Goal: Find specific page/section: Find specific page/section

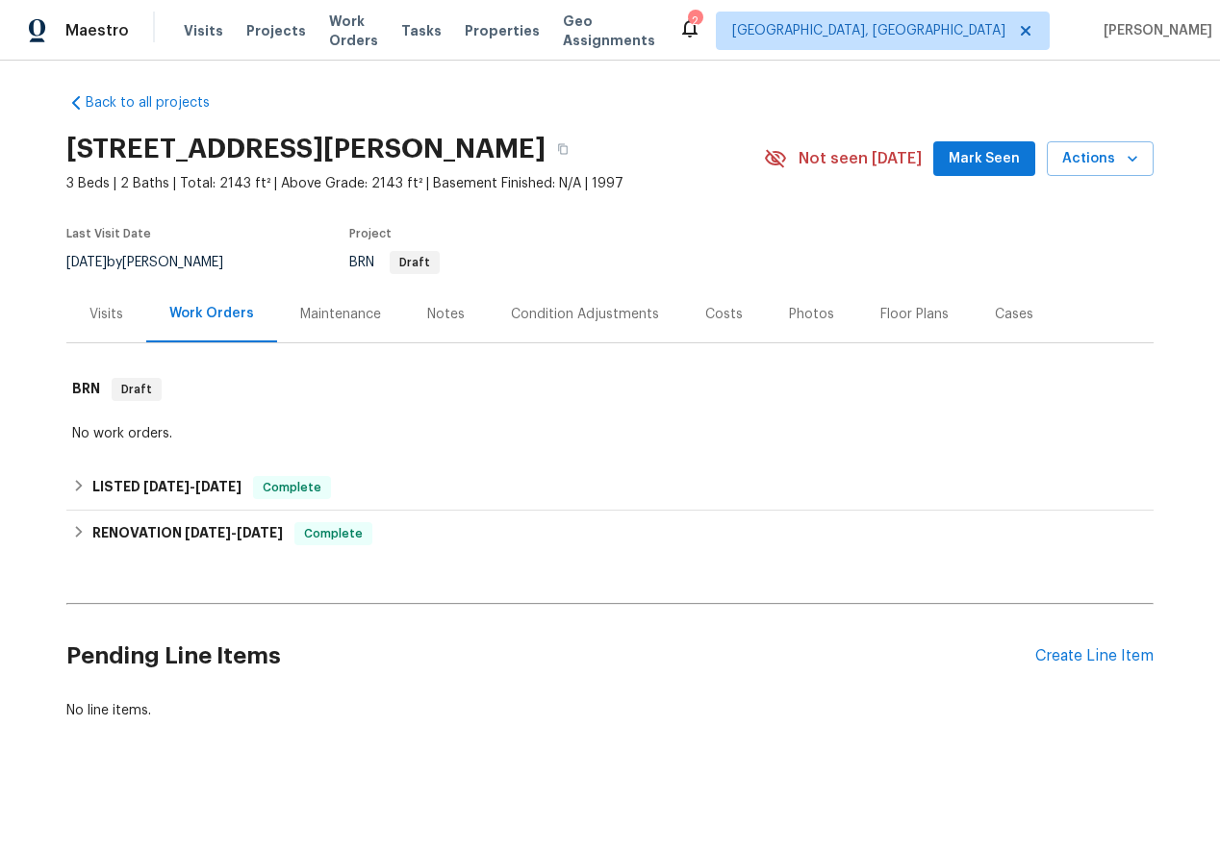
scroll to position [5, 0]
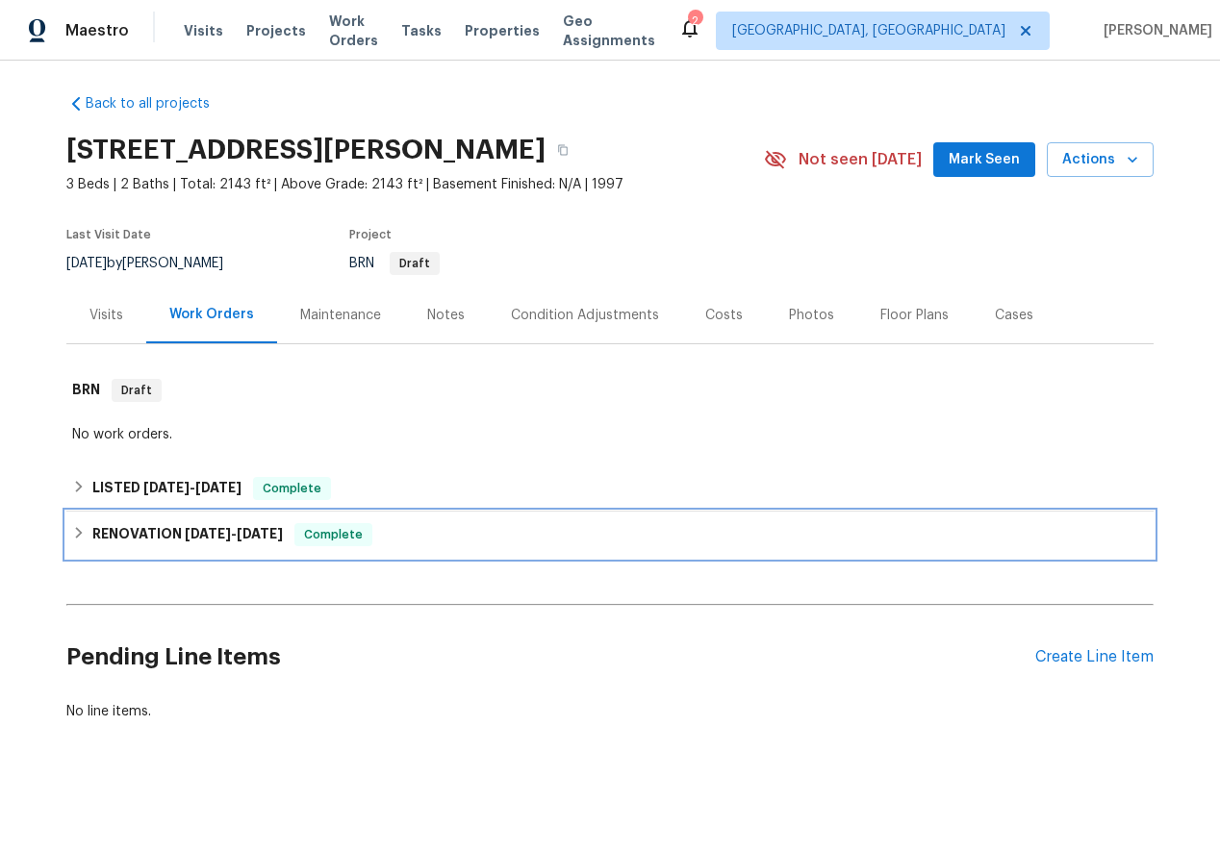
click at [77, 534] on icon at bounding box center [78, 532] width 13 height 13
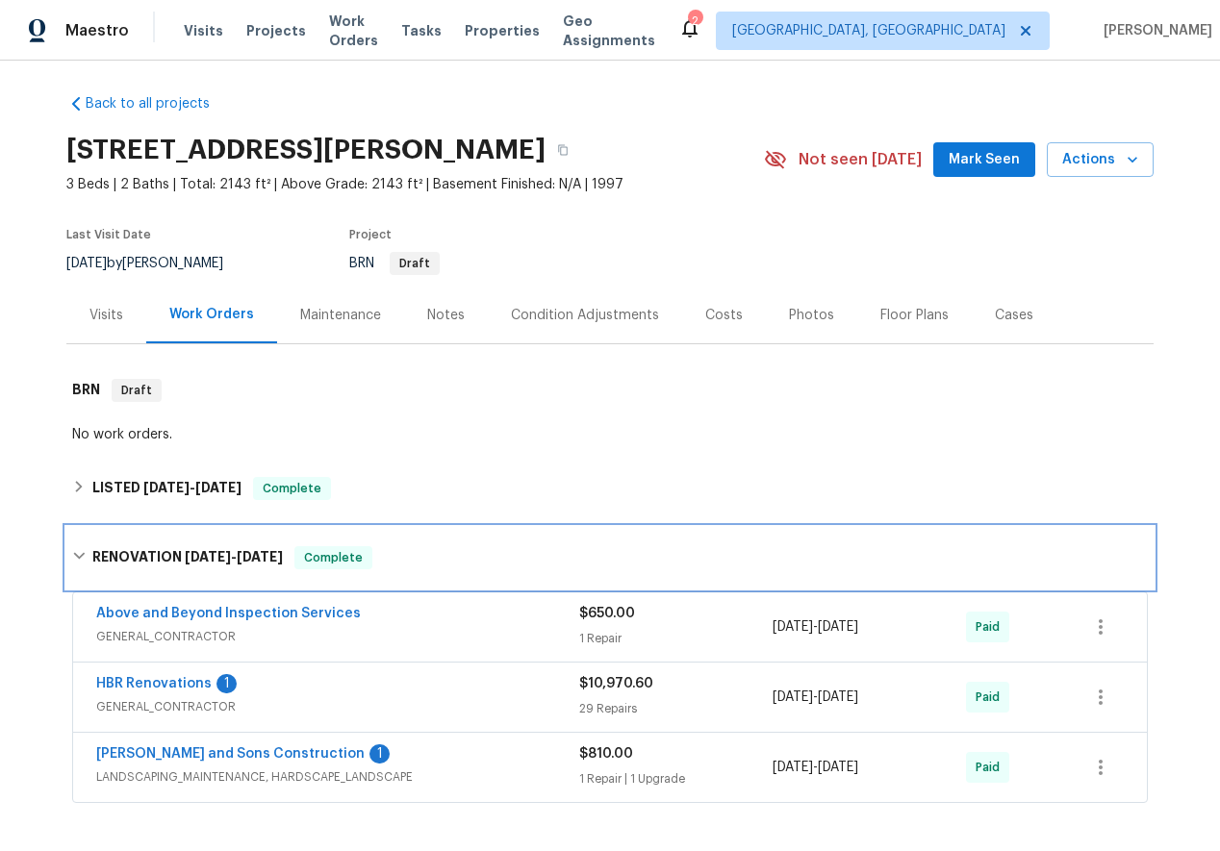
scroll to position [257, 0]
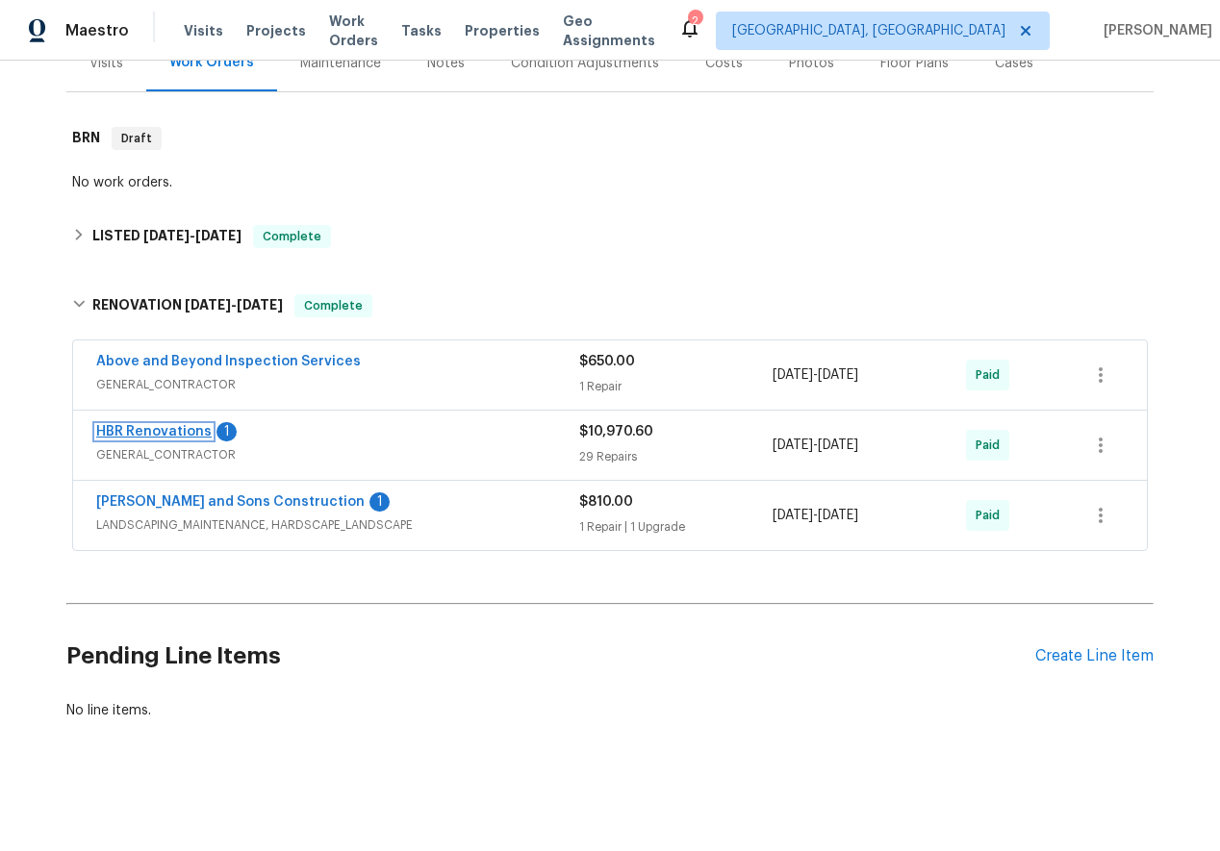
click at [149, 427] on link "HBR Renovations" at bounding box center [153, 431] width 115 height 13
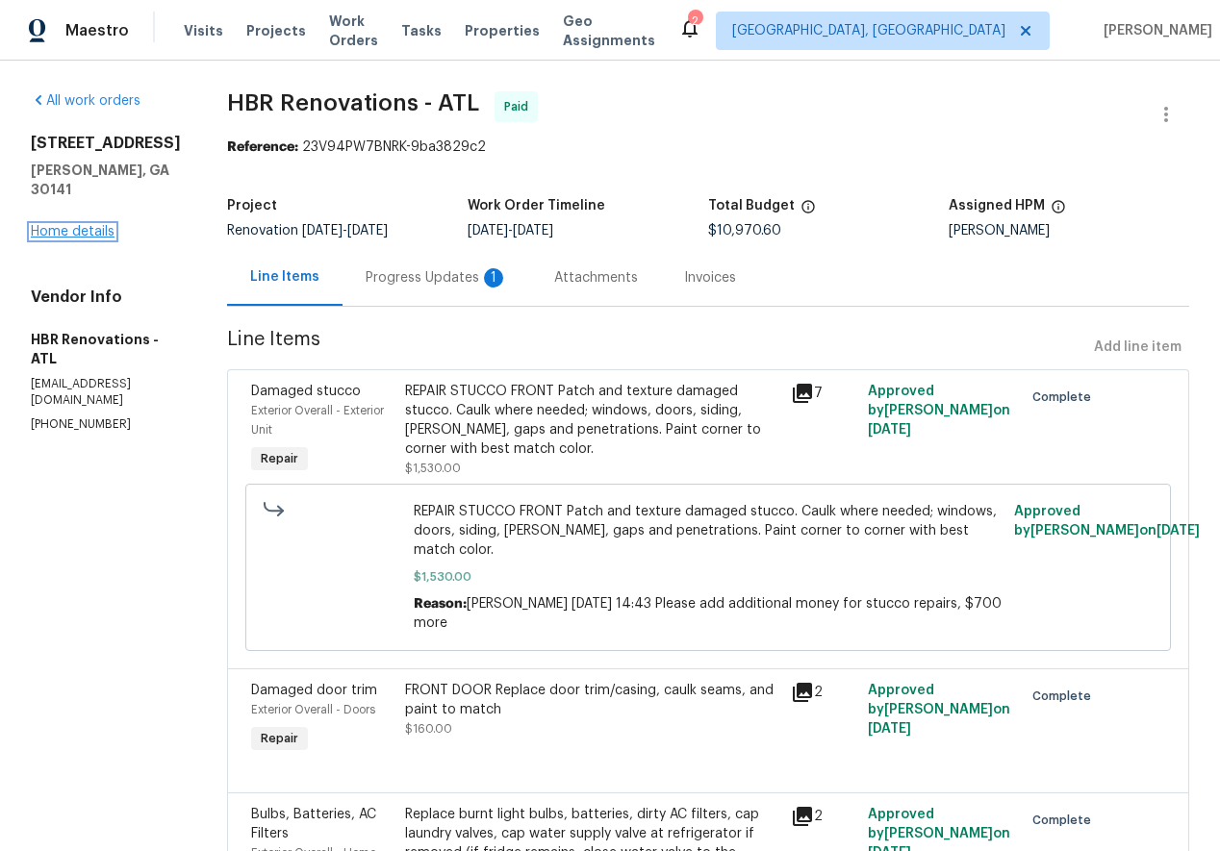
click at [46, 225] on link "Home details" at bounding box center [73, 231] width 84 height 13
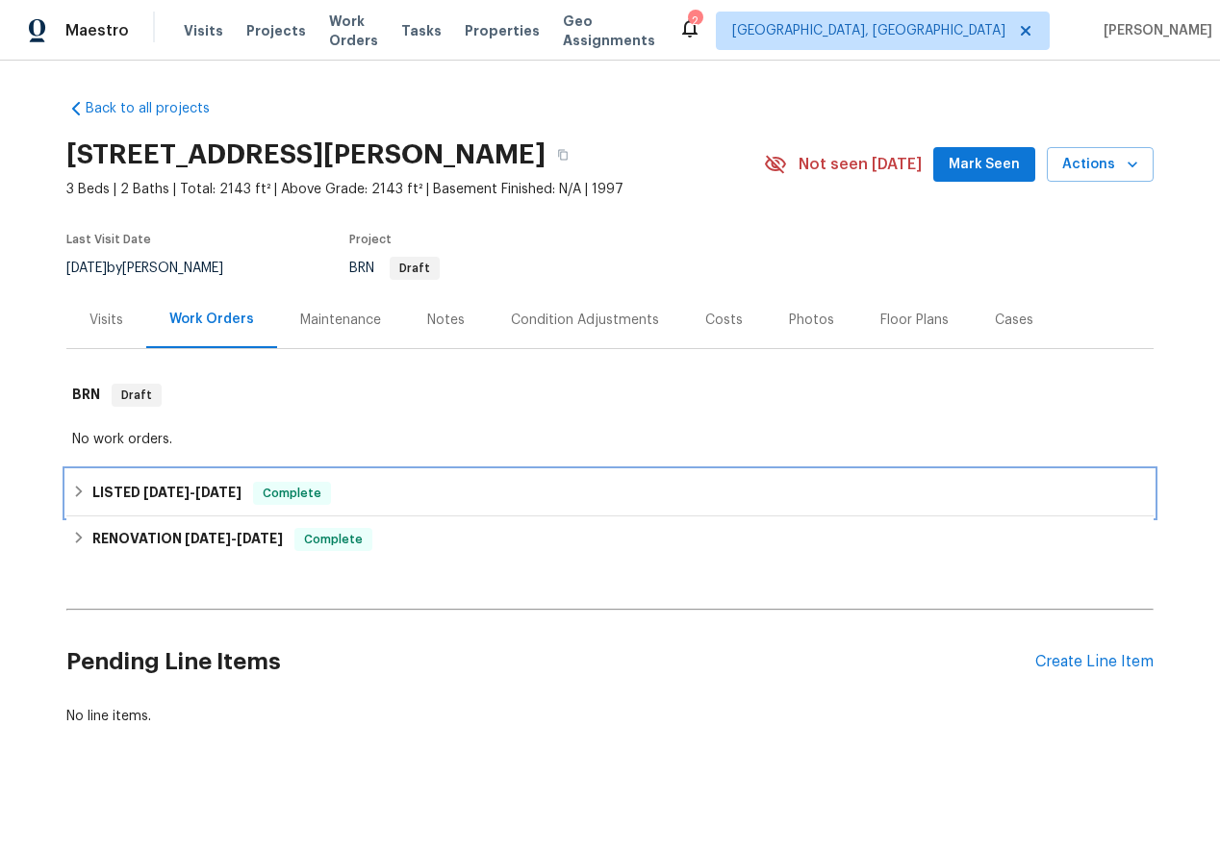
click at [78, 485] on icon at bounding box center [78, 491] width 13 height 13
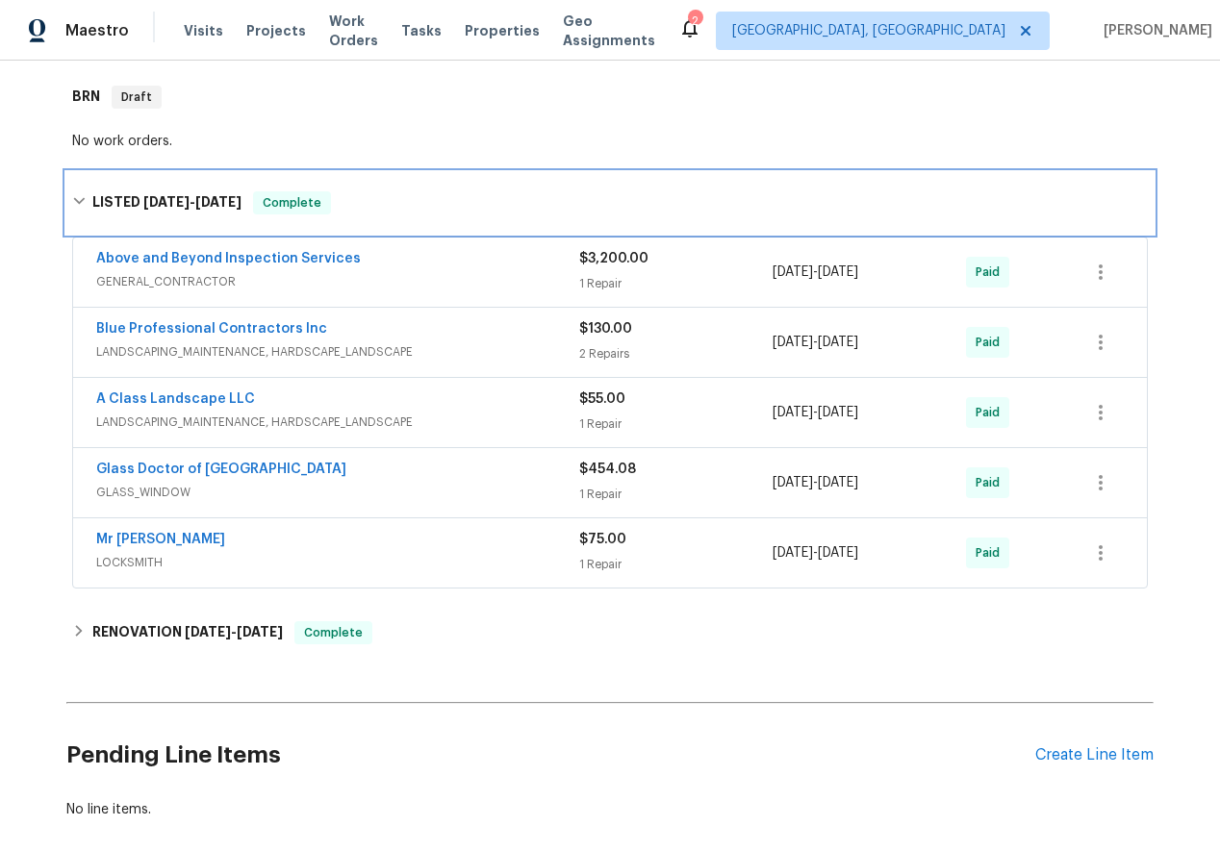
scroll to position [297, 0]
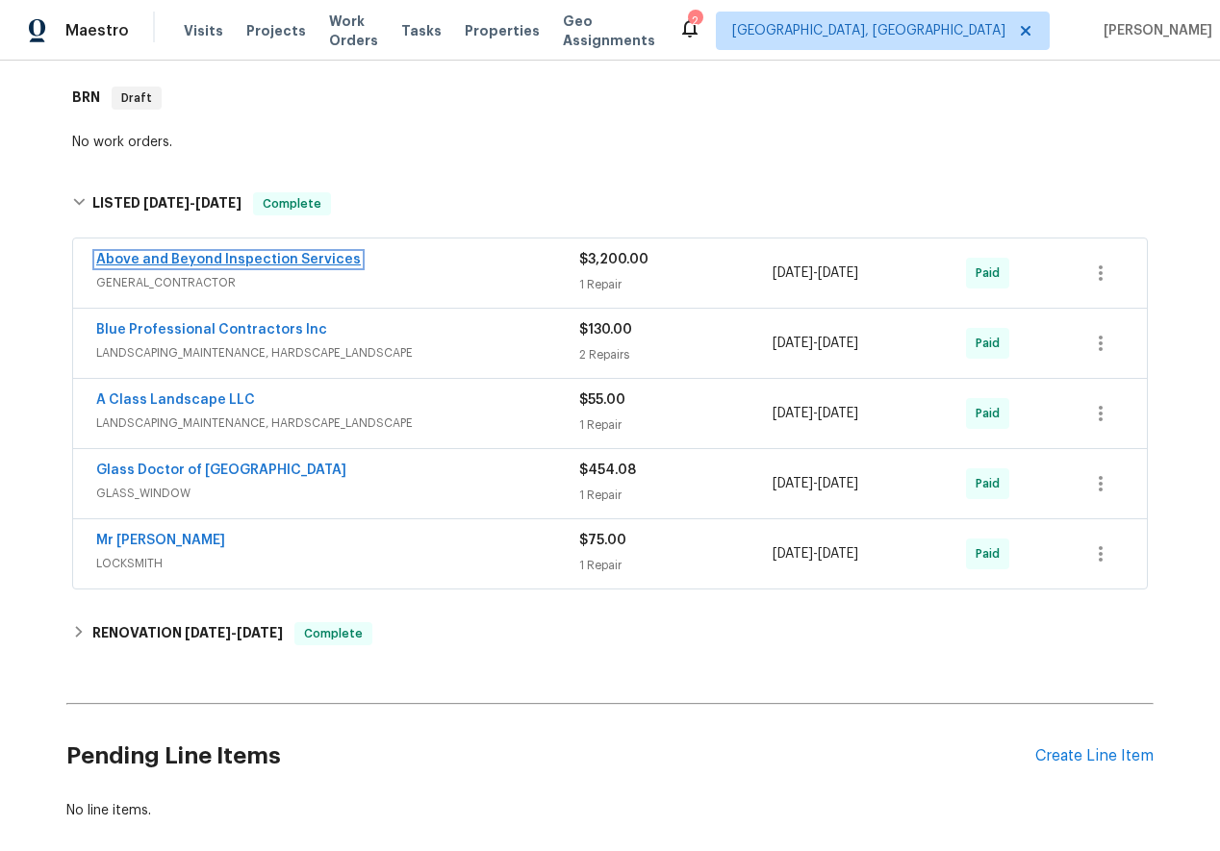
click at [175, 258] on link "Above and Beyond Inspection Services" at bounding box center [228, 259] width 265 height 13
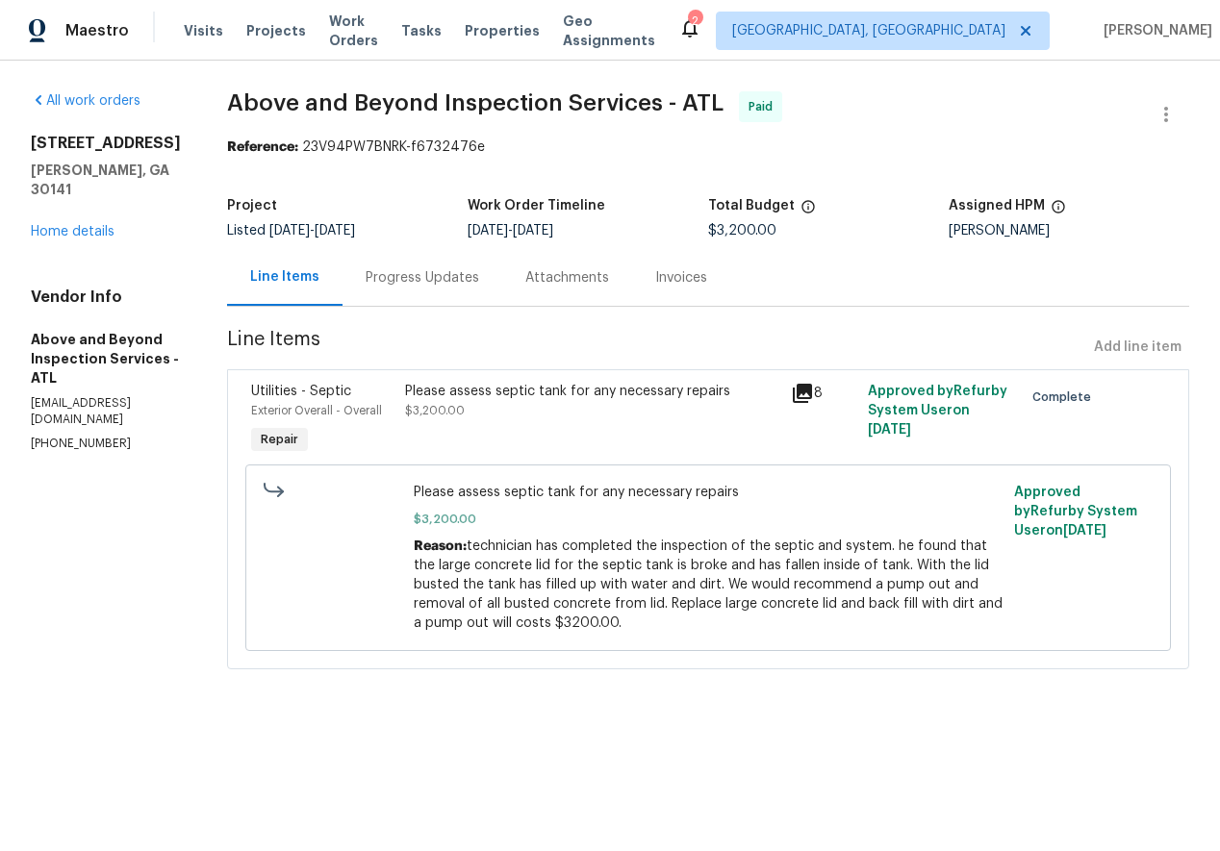
click at [67, 204] on div "[STREET_ADDRESS][PERSON_NAME] Home details" at bounding box center [106, 188] width 150 height 108
click at [67, 225] on link "Home details" at bounding box center [73, 231] width 84 height 13
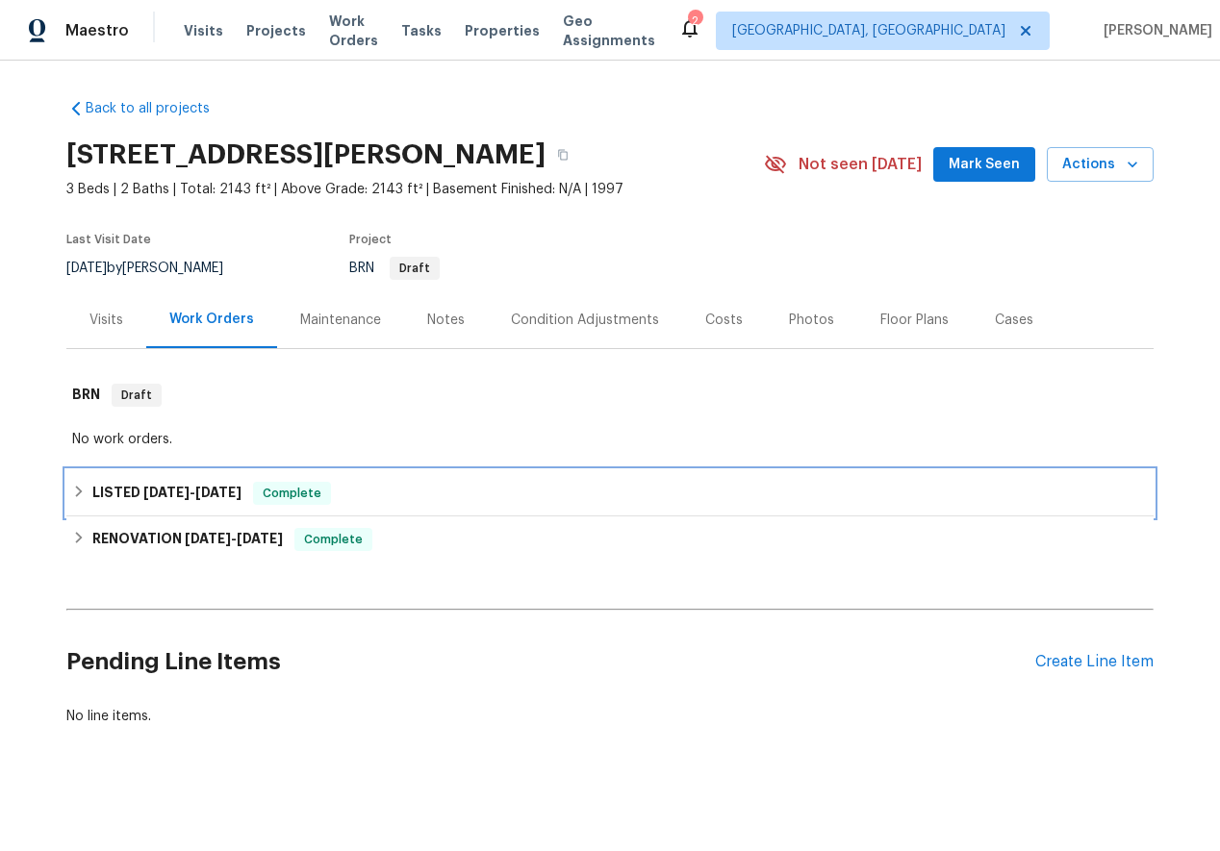
click at [76, 489] on icon at bounding box center [78, 491] width 13 height 13
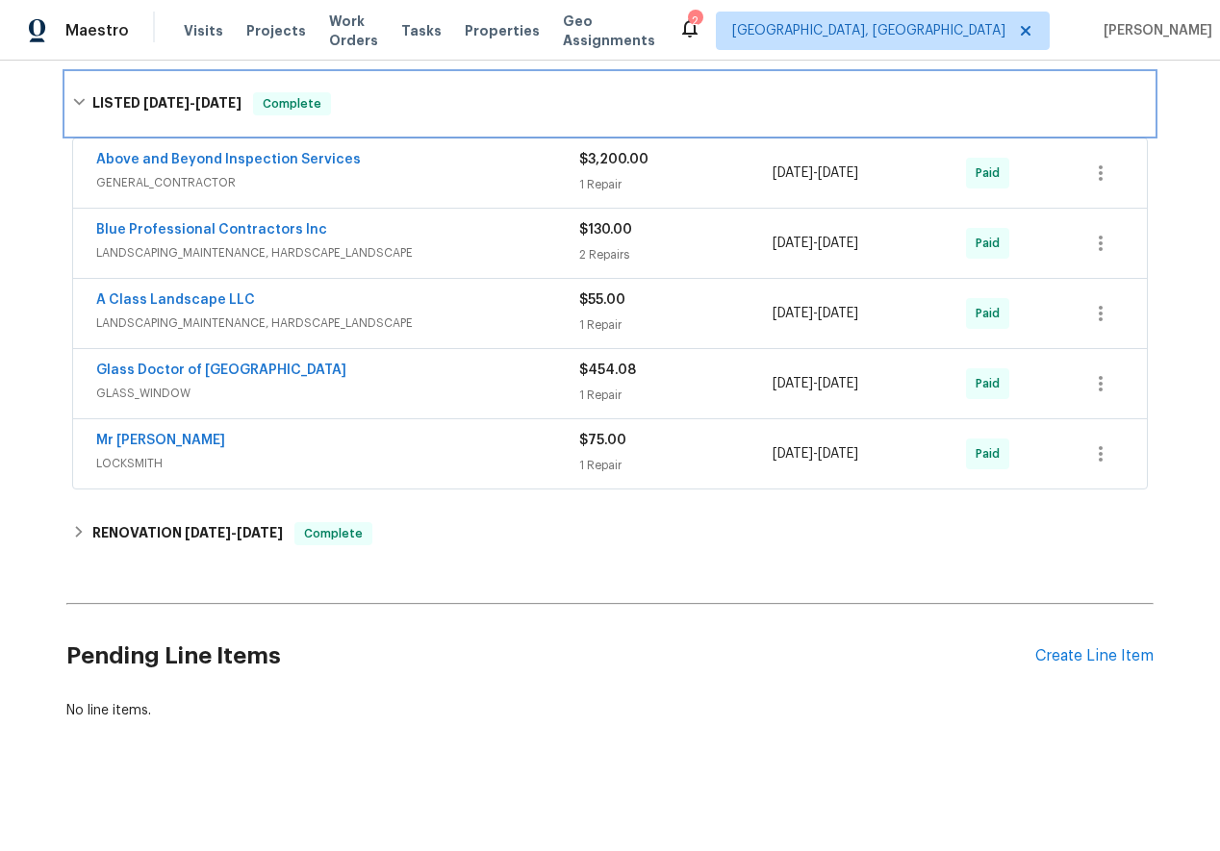
scroll to position [391, 0]
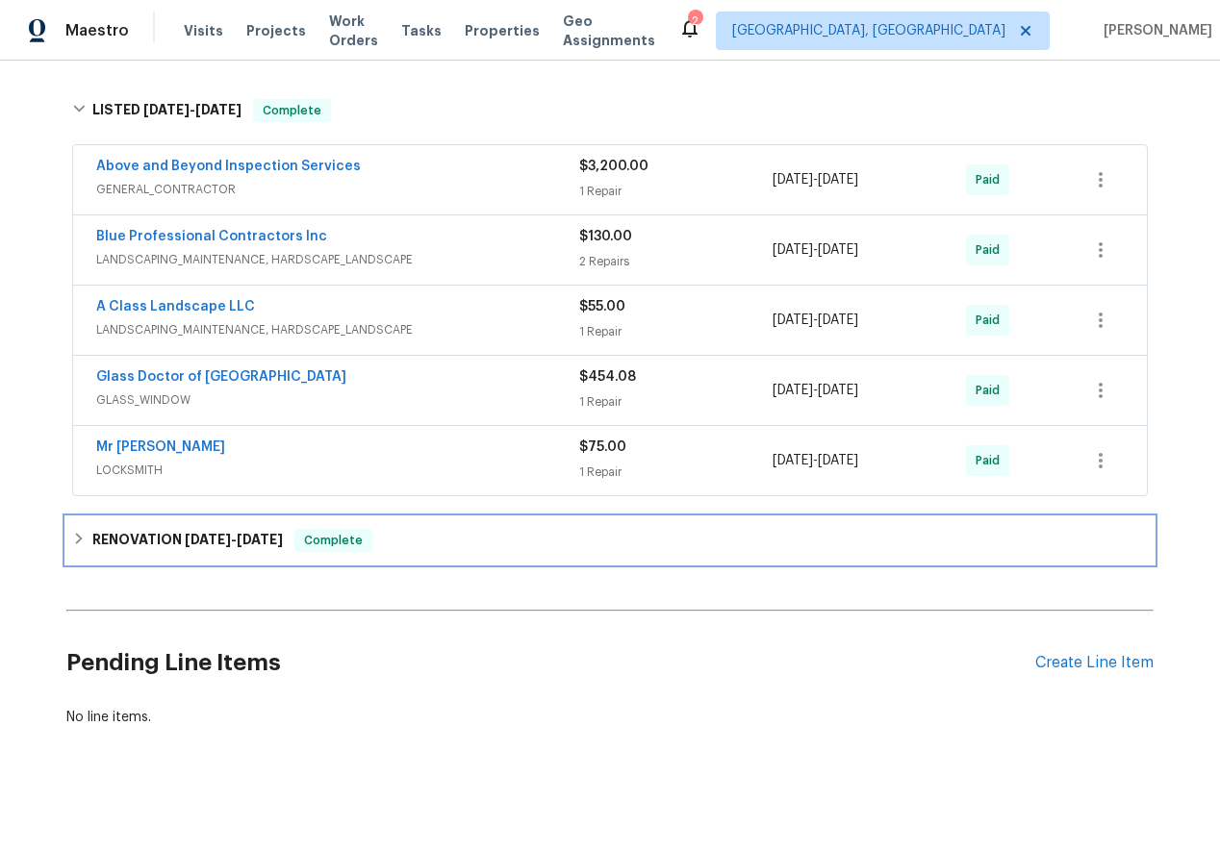
click at [80, 543] on icon at bounding box center [78, 538] width 13 height 13
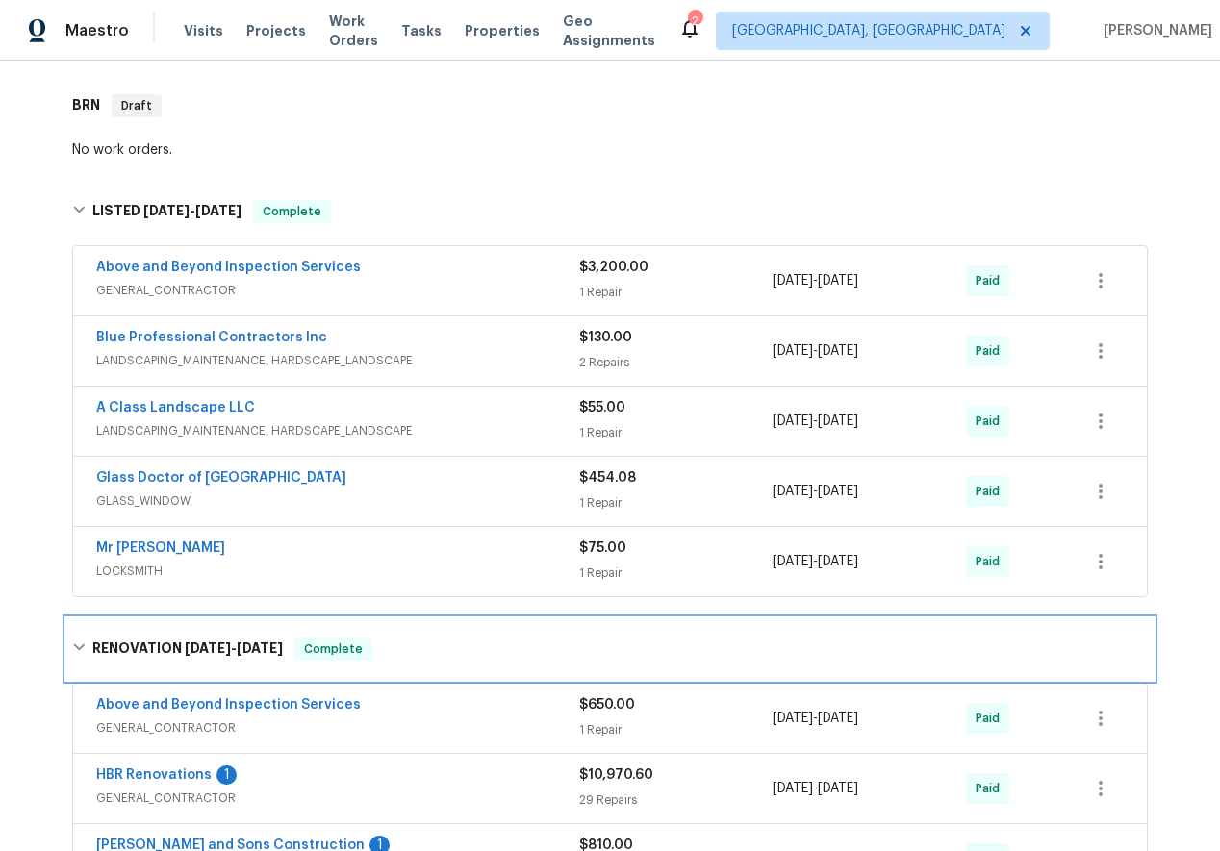
scroll to position [0, 0]
